Goal: Check status: Check status

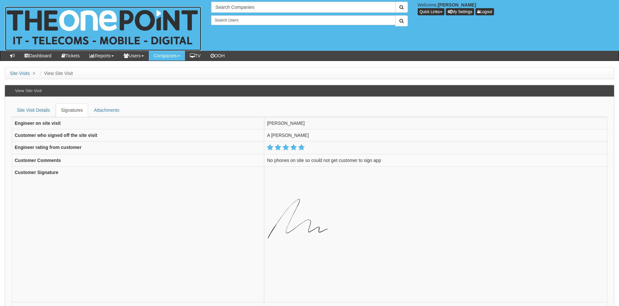
click at [58, 26] on img at bounding box center [103, 29] width 196 height 44
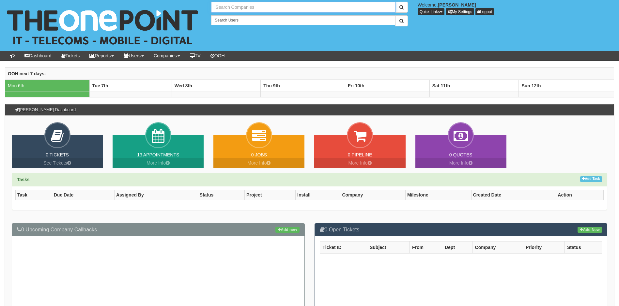
click at [258, 7] on input "text" at bounding box center [303, 7] width 184 height 11
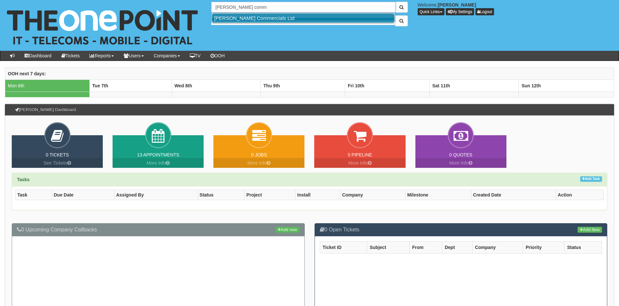
click at [259, 20] on link "Thompson Commercials Ltd" at bounding box center [303, 17] width 183 height 9
type input "Thompson Commercials Ltd"
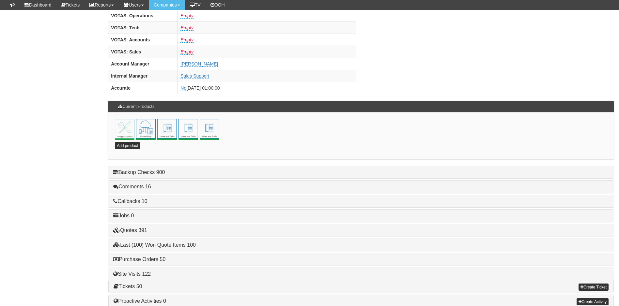
scroll to position [285, 0]
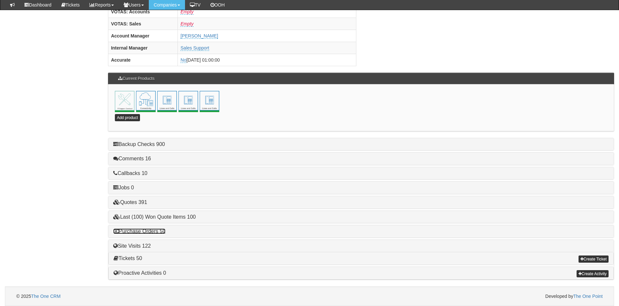
click at [156, 231] on link "Purchase Orders 50" at bounding box center [139, 232] width 52 height 6
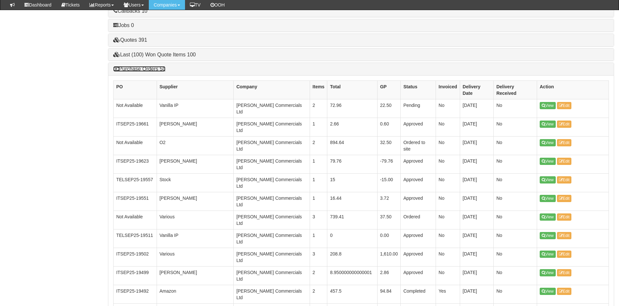
scroll to position [448, 0]
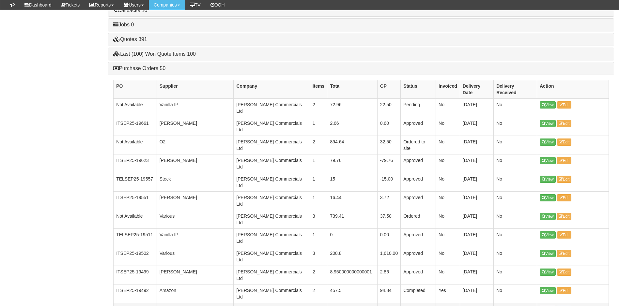
click at [550, 306] on link "View" at bounding box center [547, 309] width 16 height 7
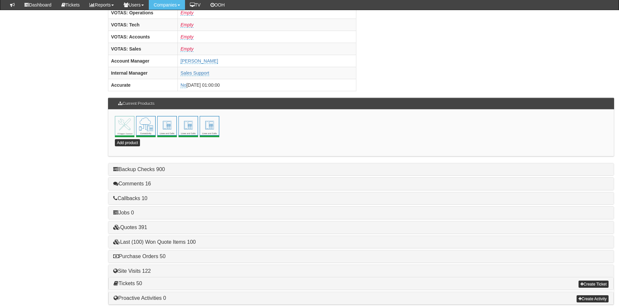
scroll to position [285, 0]
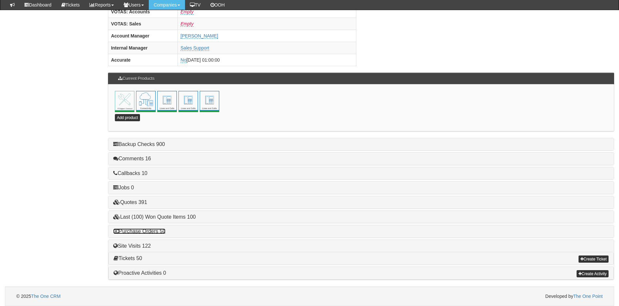
click at [151, 230] on link "Purchase Orders 50" at bounding box center [139, 232] width 52 height 6
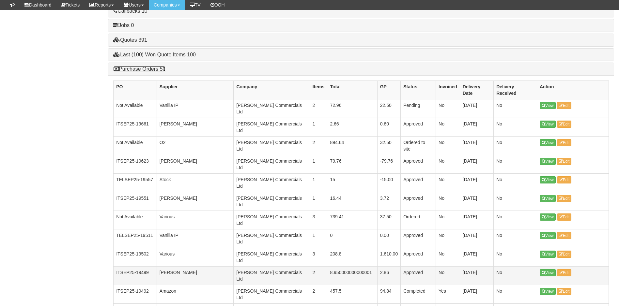
scroll to position [448, 0]
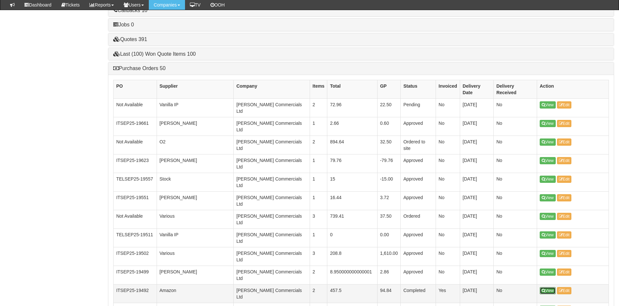
click at [548, 287] on link "View" at bounding box center [547, 290] width 16 height 7
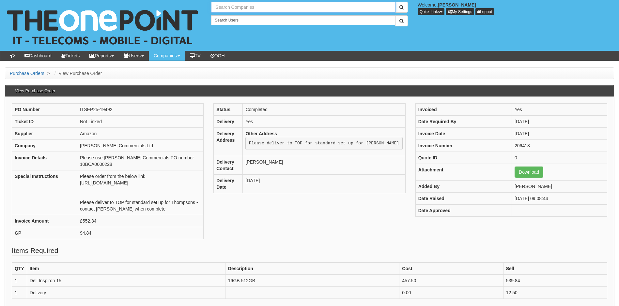
click at [236, 8] on input "text" at bounding box center [303, 7] width 184 height 11
type input "canvassman"
click at [401, 7] on span "submit" at bounding box center [401, 7] width 4 height 5
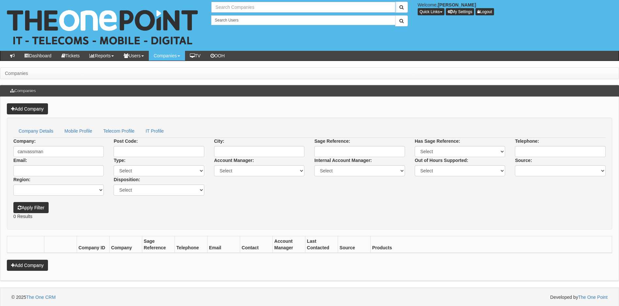
click at [258, 7] on input "text" at bounding box center [303, 7] width 184 height 11
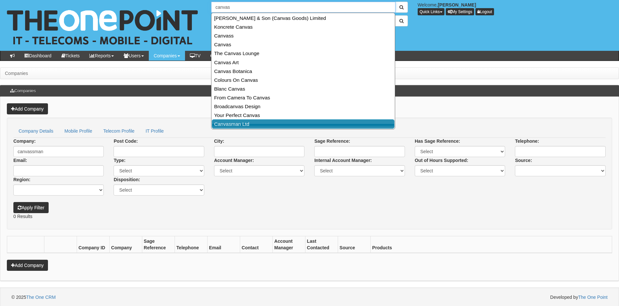
click at [241, 122] on link "Canvasman Ltd" at bounding box center [303, 123] width 183 height 9
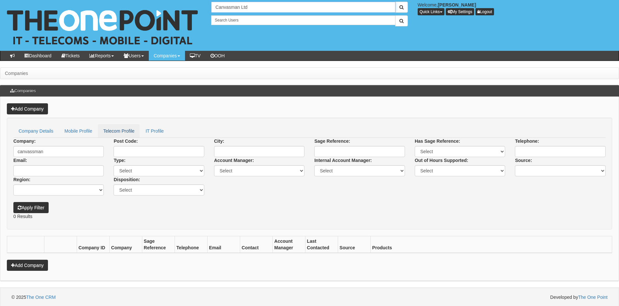
type input "Canvasman Ltd"
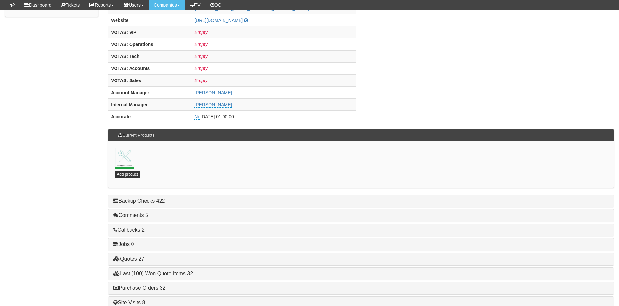
scroll to position [285, 0]
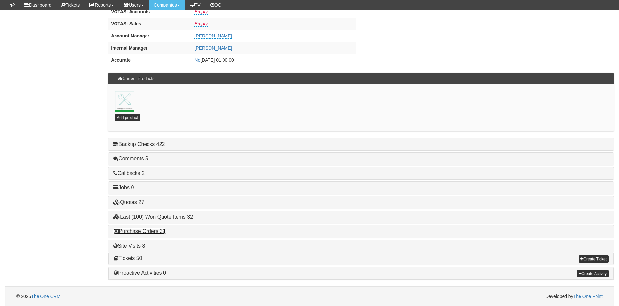
click at [139, 234] on link "Purchase Orders 32" at bounding box center [139, 232] width 52 height 6
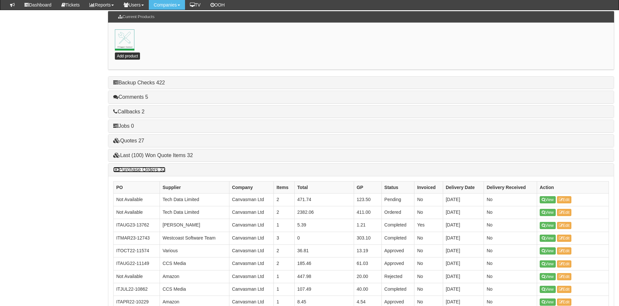
scroll to position [350, 0]
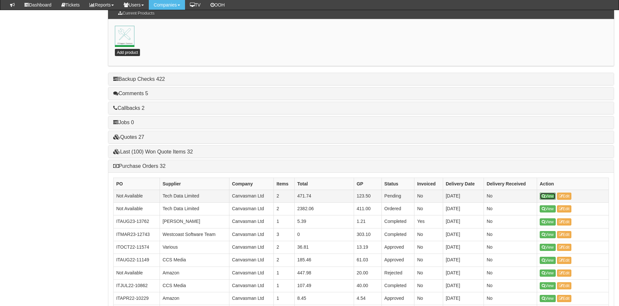
click at [545, 195] on link "View" at bounding box center [547, 196] width 16 height 7
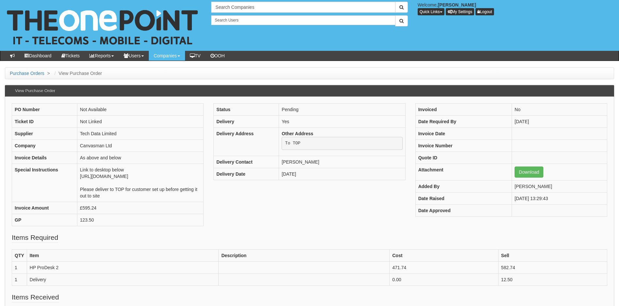
click at [303, 230] on div "PO Number Not Available Ticket ID Not Linked Supplier Tech Data Limited Company…" at bounding box center [309, 167] width 605 height 129
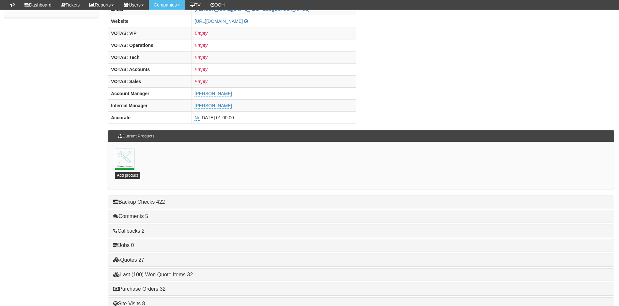
scroll to position [285, 0]
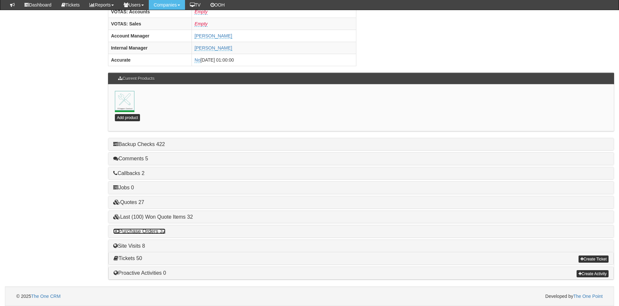
click at [145, 231] on link "Purchase Orders 32" at bounding box center [139, 232] width 52 height 6
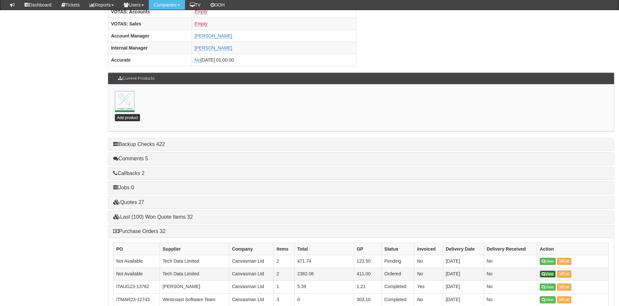
click at [551, 273] on link "View" at bounding box center [547, 274] width 16 height 7
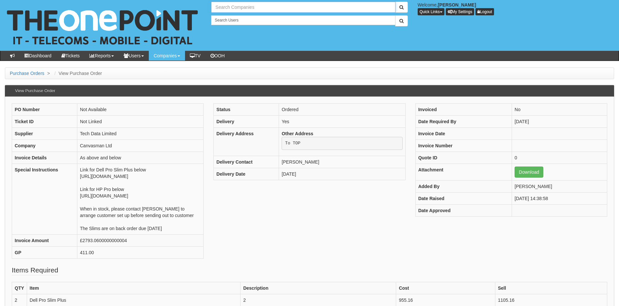
click at [241, 7] on input "text" at bounding box center [303, 7] width 184 height 11
click at [243, 19] on link "[PERSON_NAME] Ltd" at bounding box center [303, 17] width 183 height 9
type input "Damian Cronin Ltd"
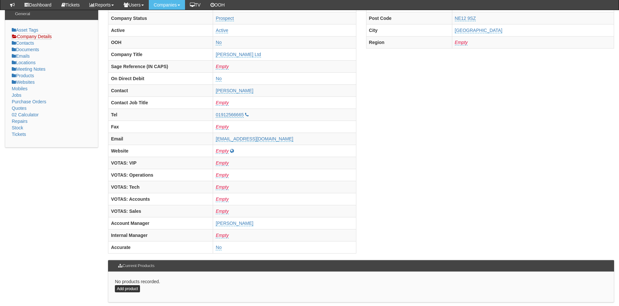
scroll to position [261, 0]
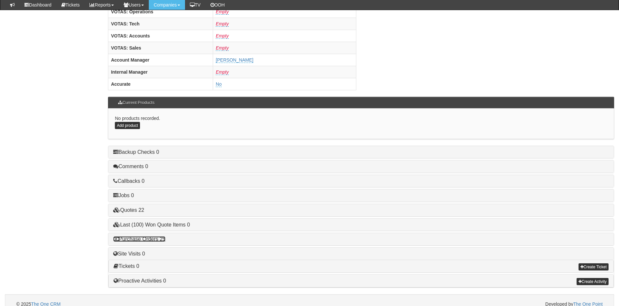
click at [145, 239] on link "Purchase Orders 25" at bounding box center [139, 239] width 52 height 6
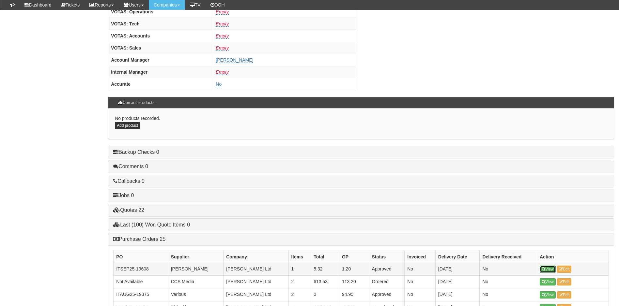
click at [546, 269] on link "View" at bounding box center [547, 269] width 16 height 7
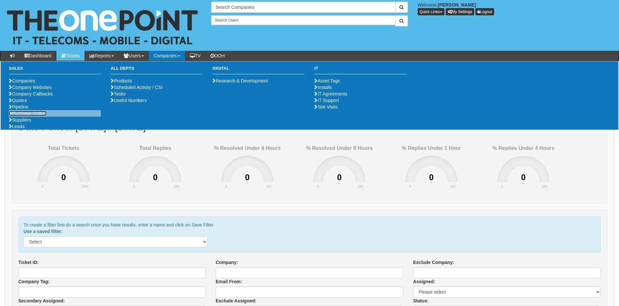
click at [41, 116] on link "Purchase Orders" at bounding box center [28, 113] width 38 height 5
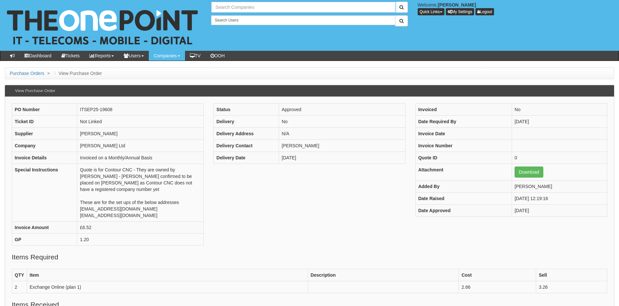
click at [239, 7] on input "text" at bounding box center [303, 7] width 184 height 11
paste input "19297"
type input "19297"
click at [395, 2] on button "submit" at bounding box center [401, 7] width 13 height 11
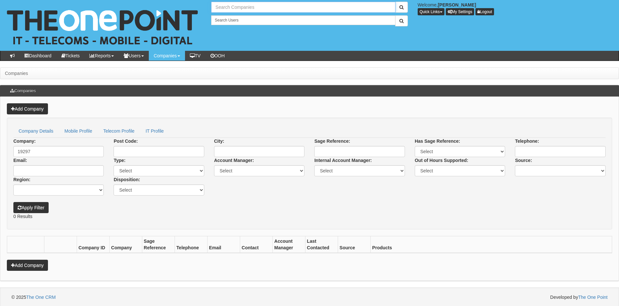
click at [230, 10] on input "text" at bounding box center [303, 7] width 184 height 11
paste input "19297"
type input "19297"
drag, startPoint x: 232, startPoint y: 6, endPoint x: 207, endPoint y: 6, distance: 24.8
click at [207, 6] on div "No search results. 19297" at bounding box center [309, 7] width 206 height 11
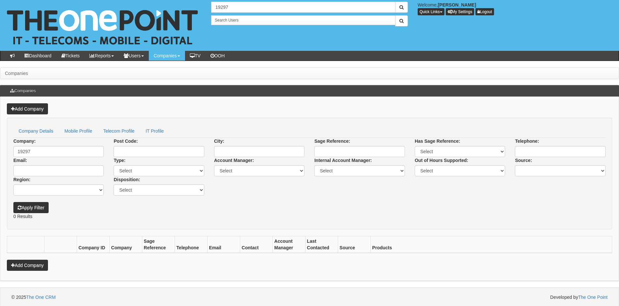
click at [252, 204] on div "Apply Filter" at bounding box center [309, 205] width 602 height 18
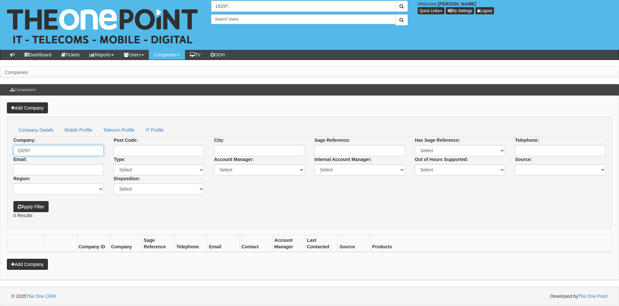
click at [41, 153] on input "19297" at bounding box center [58, 150] width 90 height 11
drag, startPoint x: 39, startPoint y: 152, endPoint x: 7, endPoint y: 153, distance: 32.9
click at [7, 153] on div "Add Company Company Details Mobile Profile Telecom Profile IT Profile Company: …" at bounding box center [309, 188] width 619 height 184
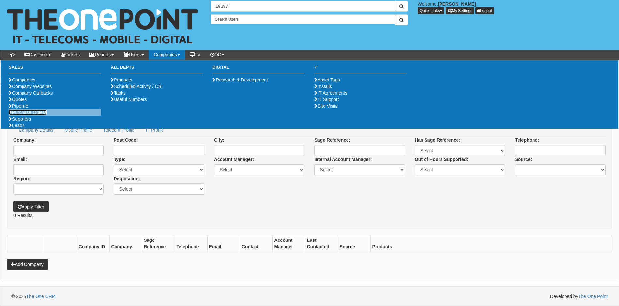
click at [30, 115] on link "Purchase Orders" at bounding box center [28, 112] width 38 height 5
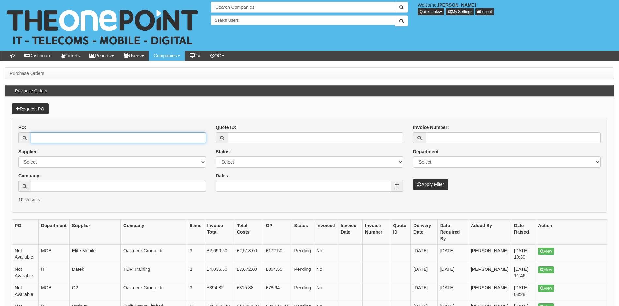
click at [57, 141] on input "PO:" at bounding box center [118, 137] width 175 height 11
paste input "19297"
type input "19297"
click at [413, 179] on button "Apply Filter" at bounding box center [430, 184] width 35 height 11
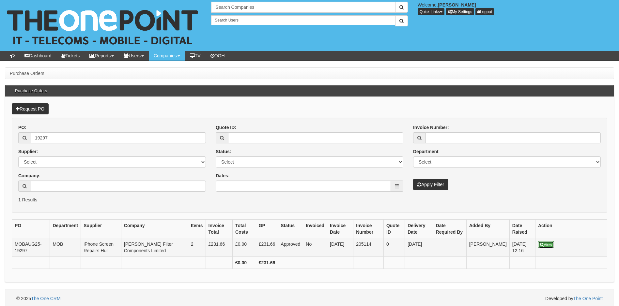
click at [544, 246] on link "View" at bounding box center [546, 244] width 16 height 7
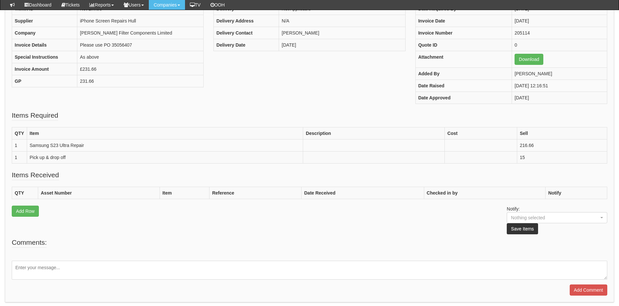
scroll to position [53, 0]
